Goal: Navigation & Orientation: Find specific page/section

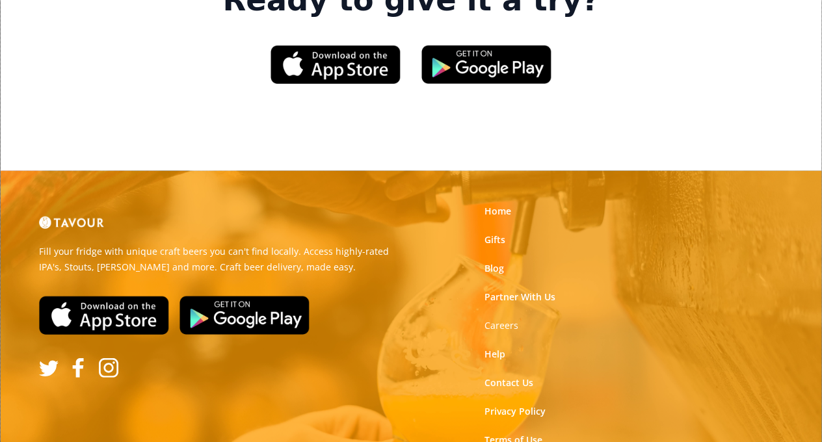
scroll to position [2039, 0]
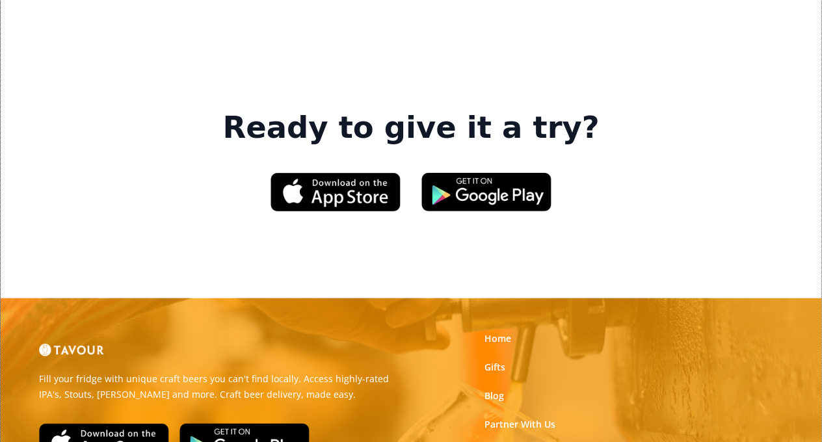
scroll to position [1944, 0]
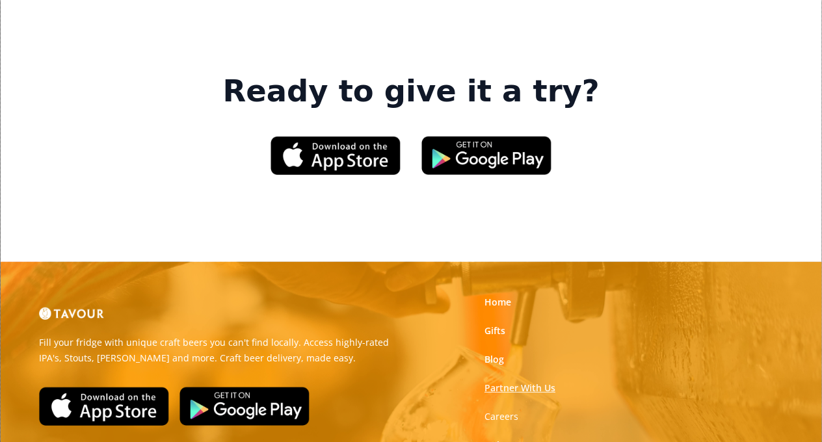
click at [524, 382] on link "Partner With Us" at bounding box center [520, 388] width 71 height 13
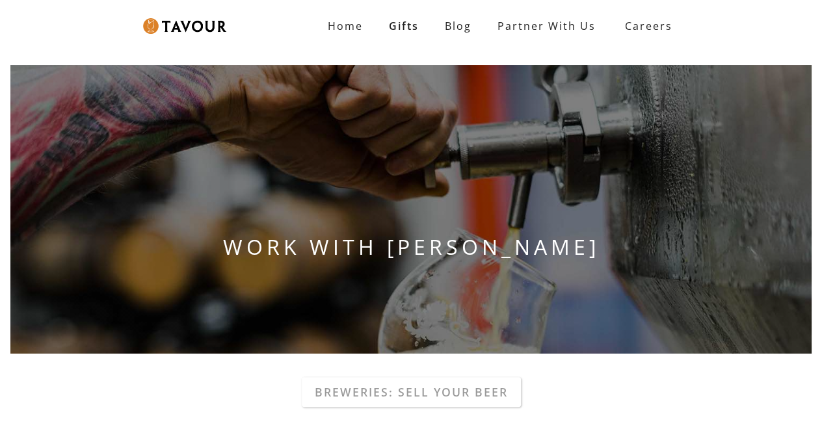
click at [524, 226] on div "WORK WITH TAVOUR" at bounding box center [411, 210] width 822 height 310
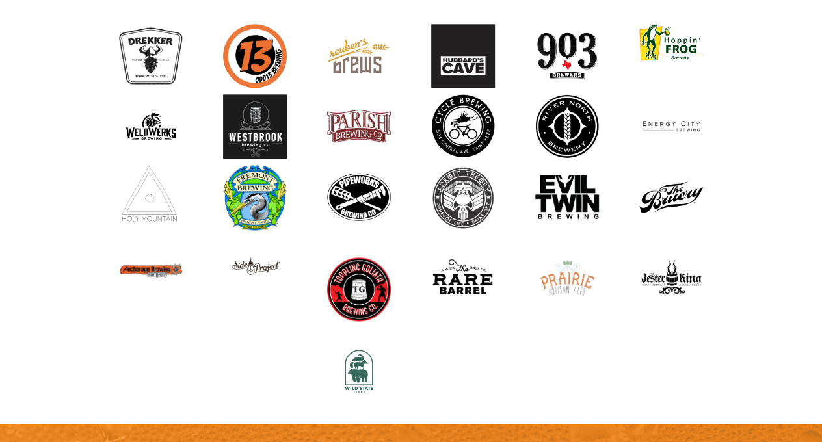
scroll to position [976, 0]
